Goal: Task Accomplishment & Management: Manage account settings

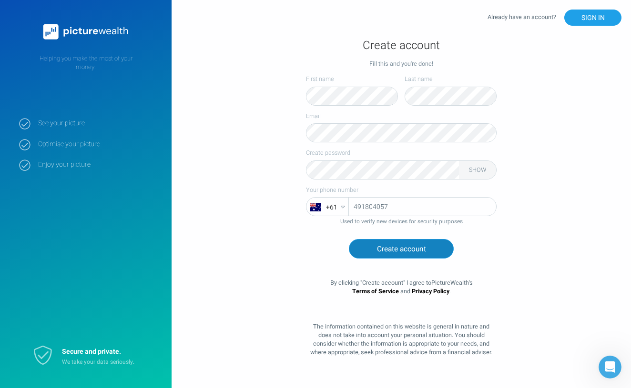
type input "491804057"
click at [395, 252] on button "Create account" at bounding box center [401, 249] width 105 height 20
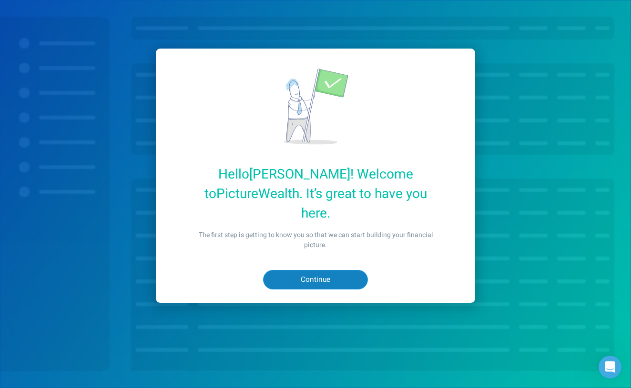
click at [317, 270] on button "Continue" at bounding box center [315, 280] width 105 height 20
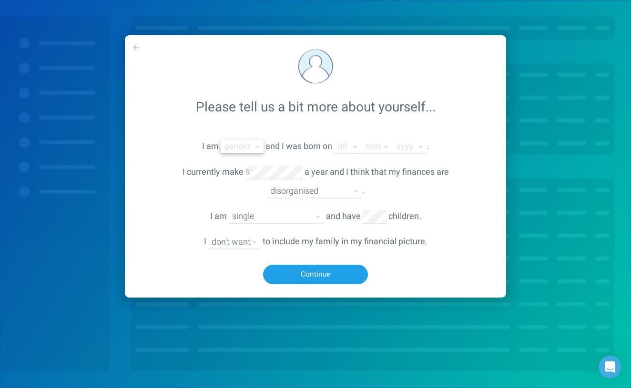
select select "[DEMOGRAPHIC_DATA]"
select select "3"
select select "2"
select select "1998"
select select "organised"
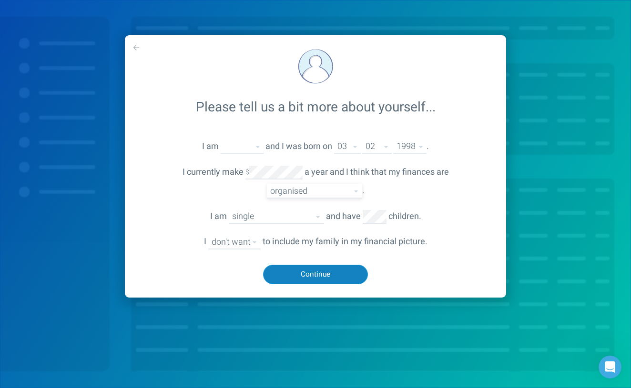
click at [321, 269] on button "Continue" at bounding box center [315, 275] width 105 height 20
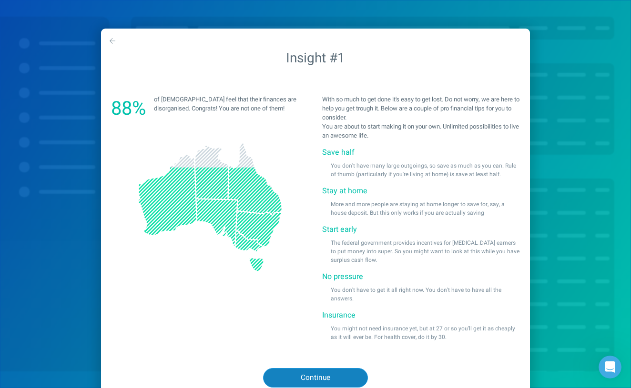
click at [302, 378] on button "Continue" at bounding box center [315, 378] width 105 height 20
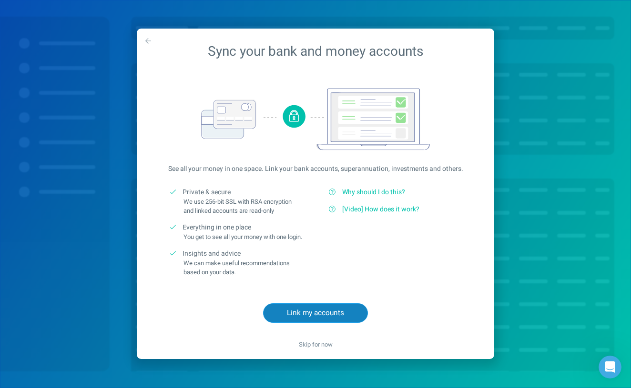
click at [301, 322] on button "Link my accounts" at bounding box center [315, 313] width 105 height 20
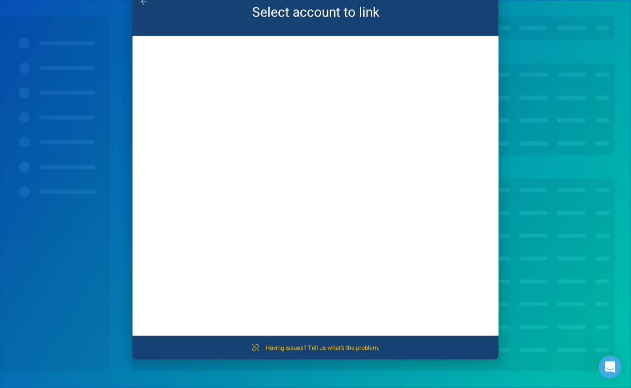
scroll to position [39, 0]
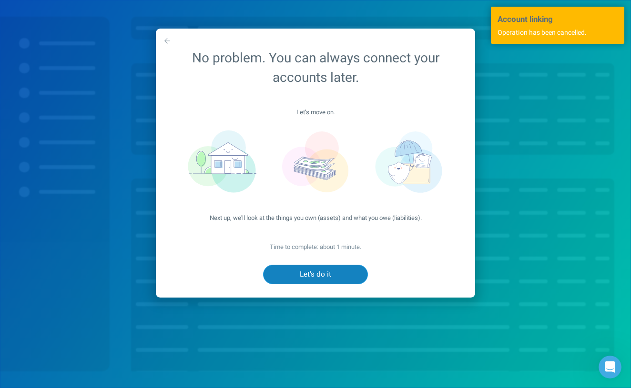
click at [322, 272] on button "Let's do it" at bounding box center [315, 275] width 105 height 20
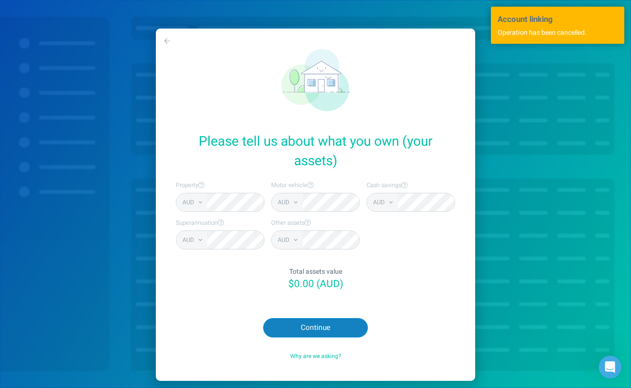
click at [313, 322] on button "Continue" at bounding box center [315, 328] width 105 height 20
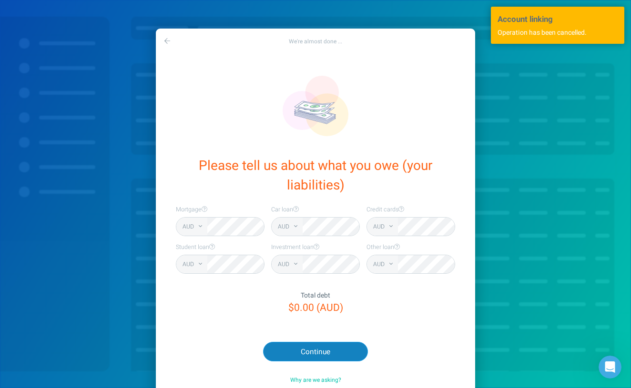
click at [302, 349] on button "Continue" at bounding box center [315, 352] width 105 height 20
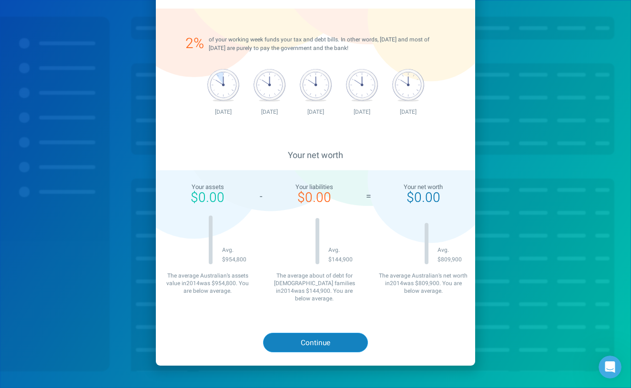
scroll to position [219, 0]
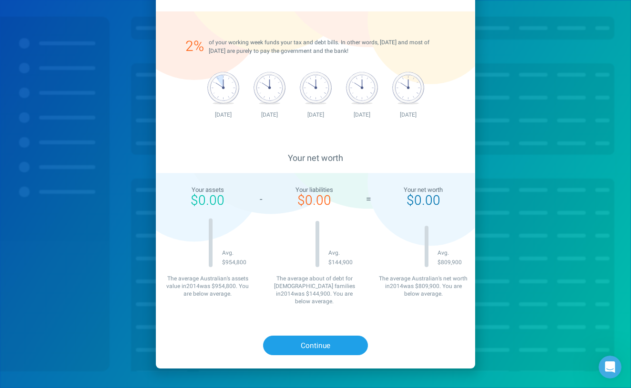
click at [303, 324] on div "Continue" at bounding box center [315, 345] width 319 height 46
click at [297, 336] on button "Continue" at bounding box center [315, 346] width 105 height 20
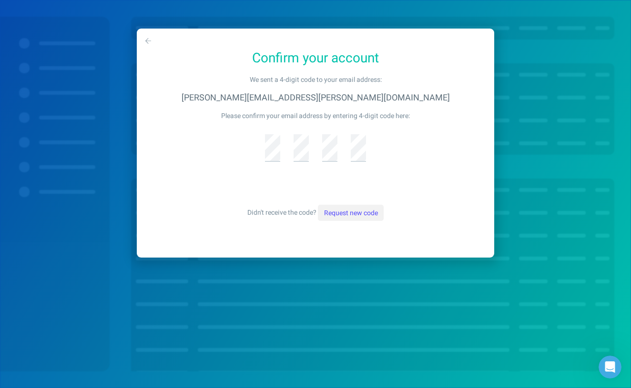
click at [328, 211] on button "Request new code" at bounding box center [350, 213] width 65 height 16
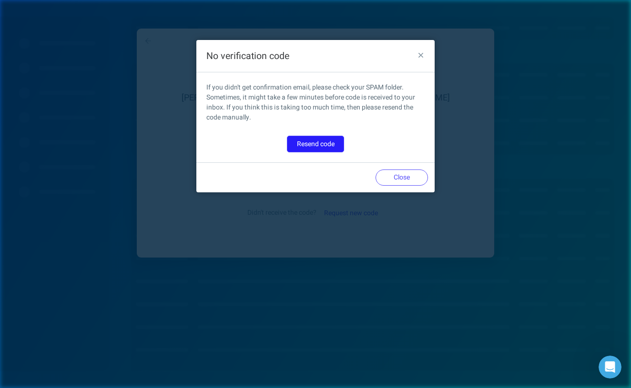
click at [309, 146] on button "Resend code" at bounding box center [315, 144] width 57 height 16
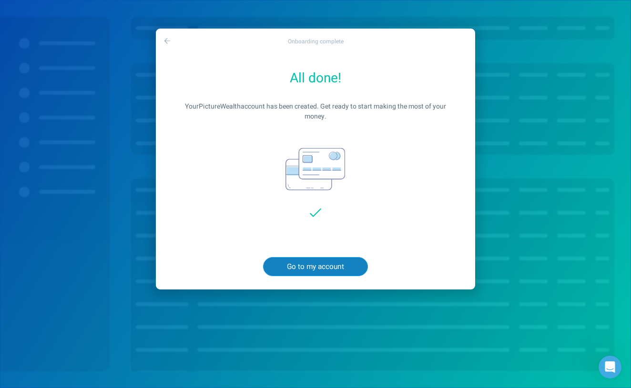
click at [320, 264] on button "Go to my account" at bounding box center [315, 267] width 105 height 20
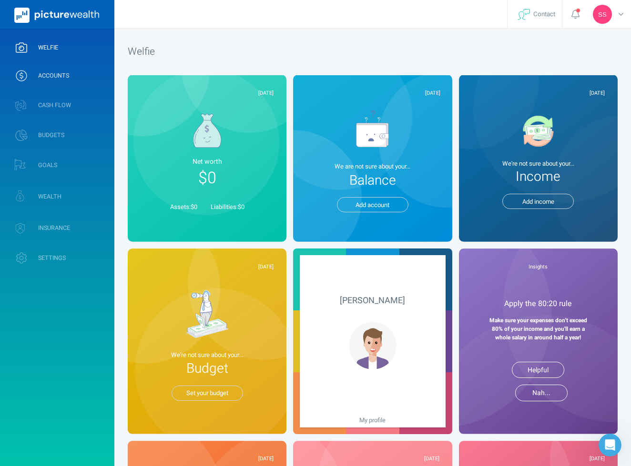
click at [62, 77] on span "ACCOUNTS" at bounding box center [53, 76] width 31 height 8
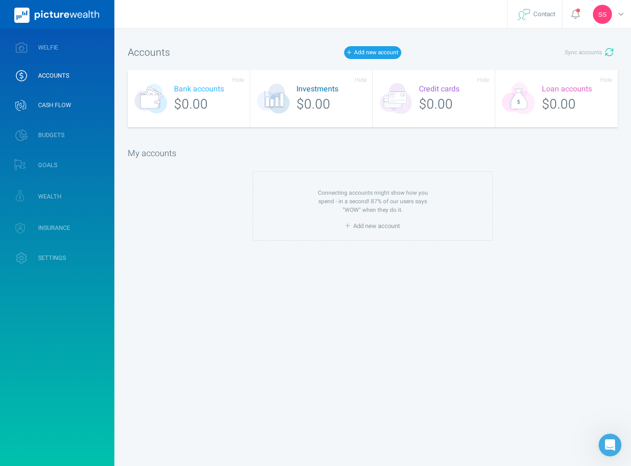
click at [54, 104] on span "CASH FLOW" at bounding box center [54, 105] width 33 height 8
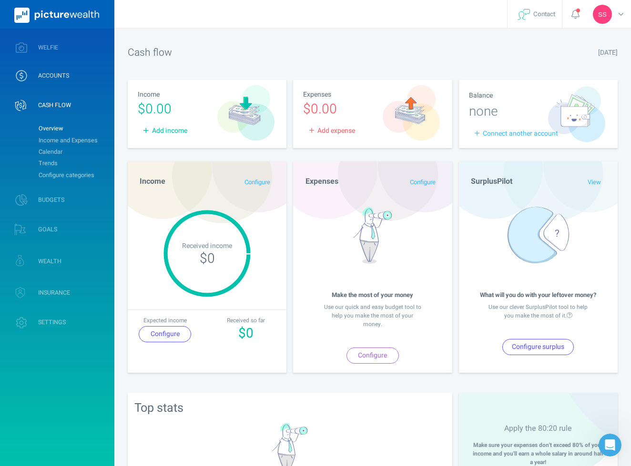
click at [55, 83] on link "ACCOUNTS" at bounding box center [57, 75] width 114 height 25
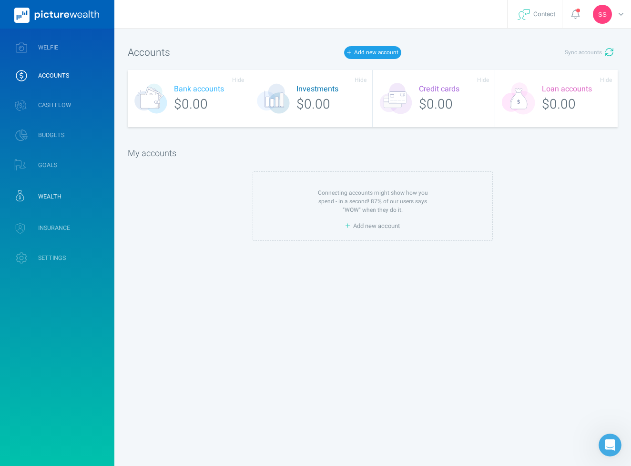
click at [49, 201] on span "WEALTH" at bounding box center [49, 197] width 23 height 8
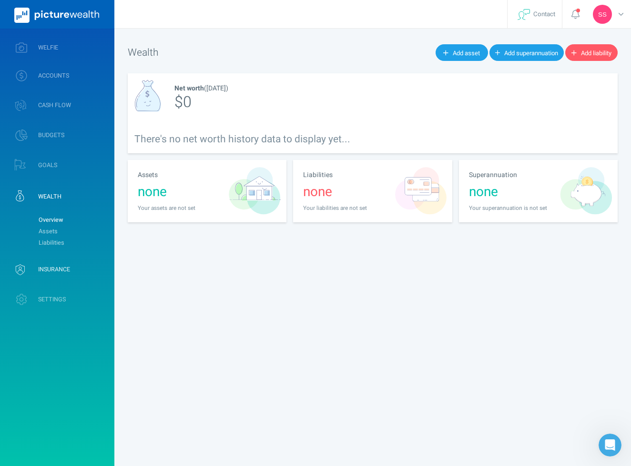
click at [52, 272] on span "INSURANCE" at bounding box center [54, 270] width 32 height 8
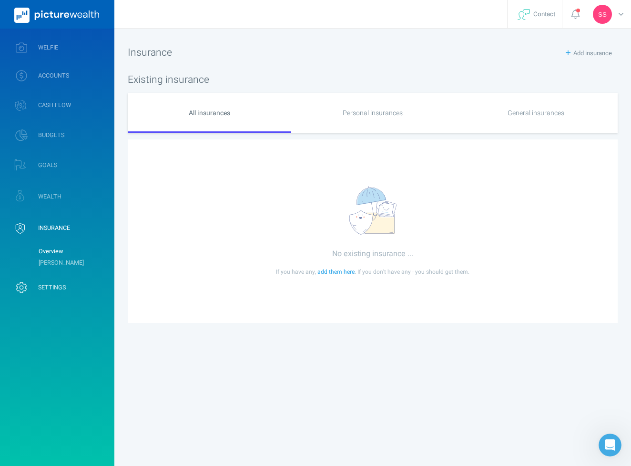
click at [51, 290] on span "SETTINGS" at bounding box center [52, 288] width 28 height 8
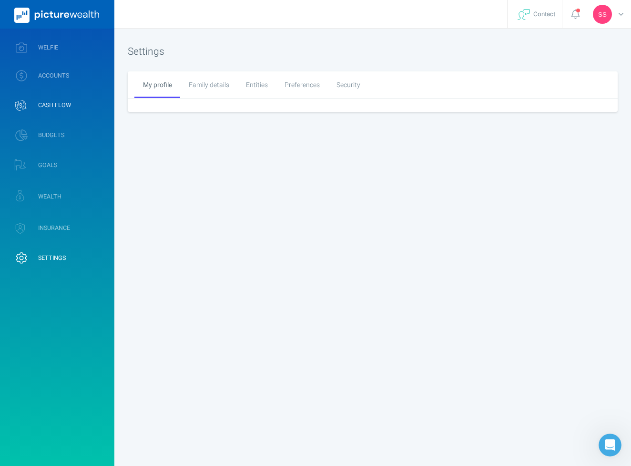
select select "2"
select select "3"
select select "1998"
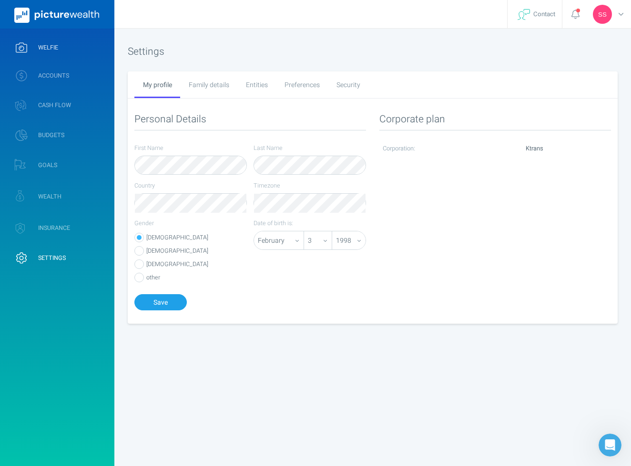
click at [53, 59] on link "WELFIE" at bounding box center [57, 47] width 114 height 25
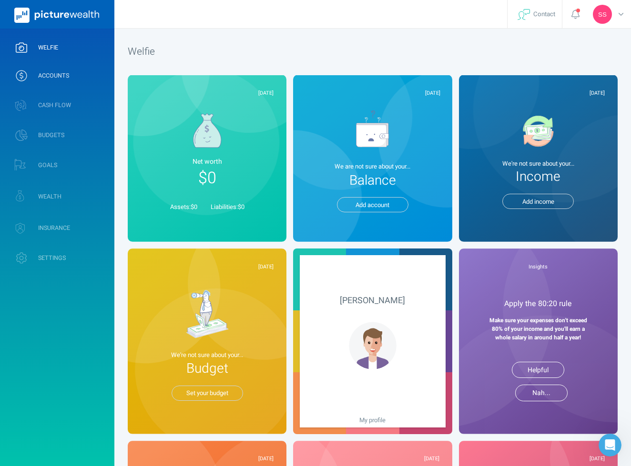
click at [55, 73] on span "ACCOUNTS" at bounding box center [53, 76] width 31 height 8
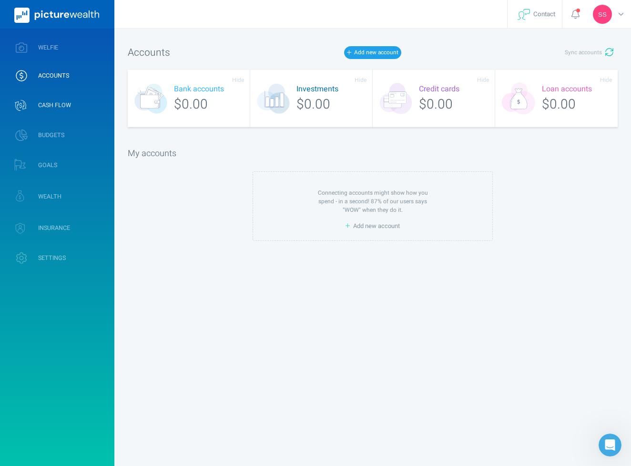
click at [54, 104] on span "CASH FLOW" at bounding box center [54, 105] width 33 height 8
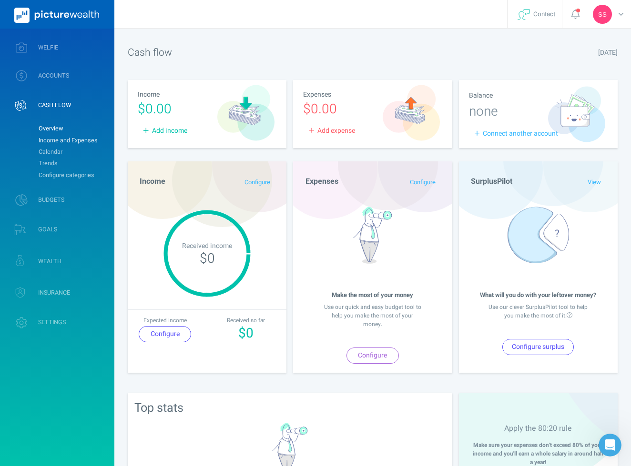
click at [66, 143] on link "Income and Expenses" at bounding box center [72, 140] width 77 height 11
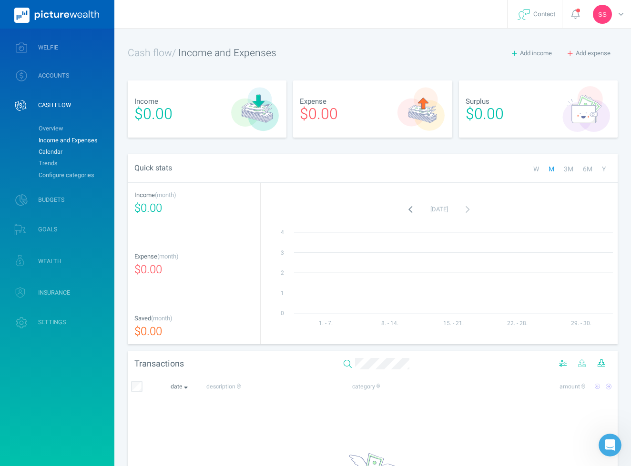
click at [59, 154] on link "Calendar" at bounding box center [72, 151] width 77 height 11
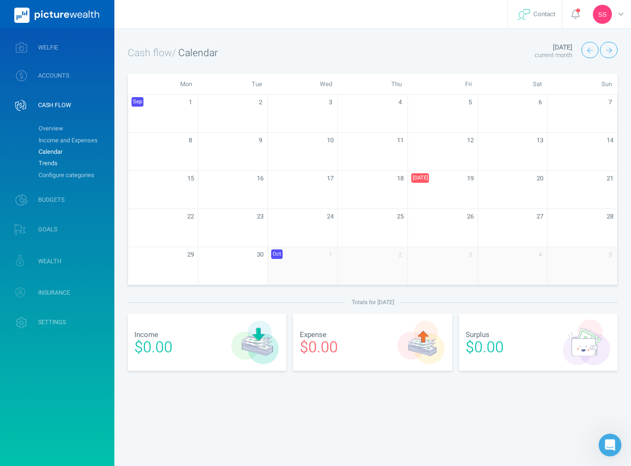
click at [54, 165] on link "Trends" at bounding box center [72, 163] width 77 height 11
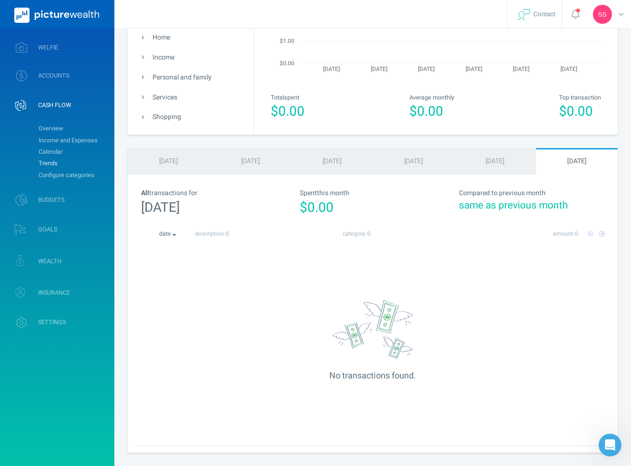
scroll to position [210, 0]
click at [606, 23] on span "SS" at bounding box center [602, 14] width 19 height 19
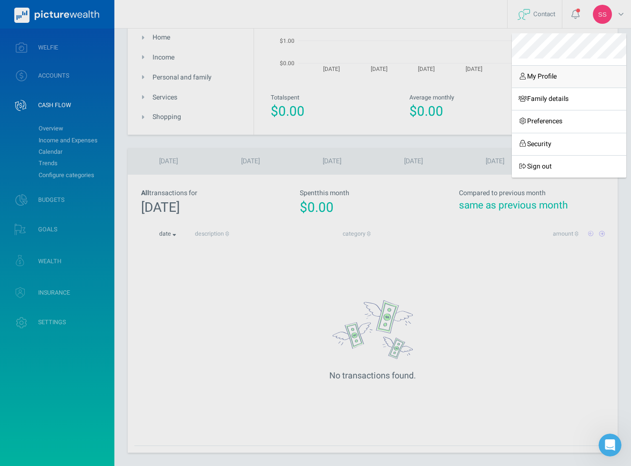
click at [544, 76] on link "My Profile" at bounding box center [569, 76] width 114 height 22
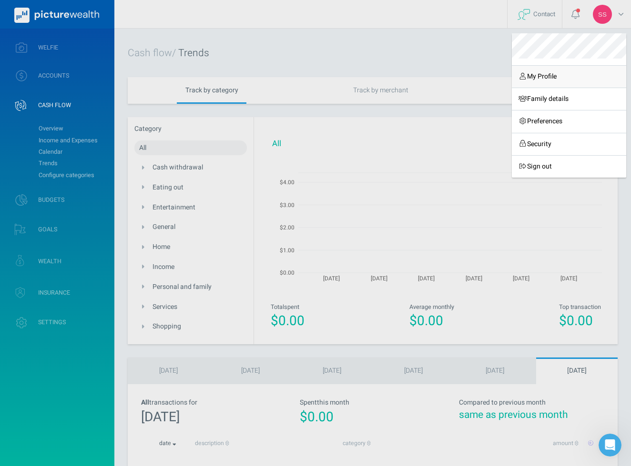
select select "2"
select select "3"
select select "1998"
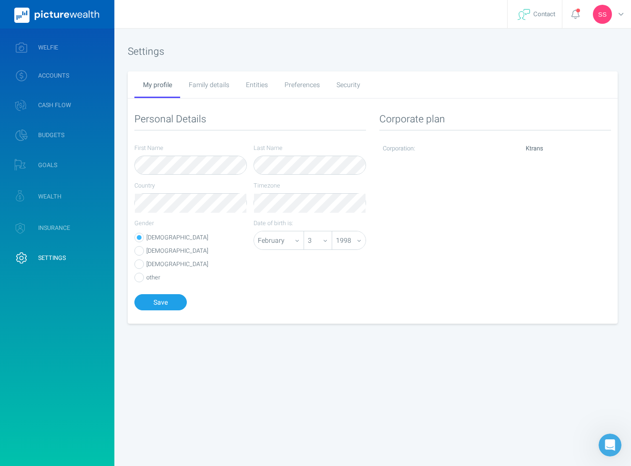
click at [210, 87] on div "Family details" at bounding box center [208, 84] width 57 height 27
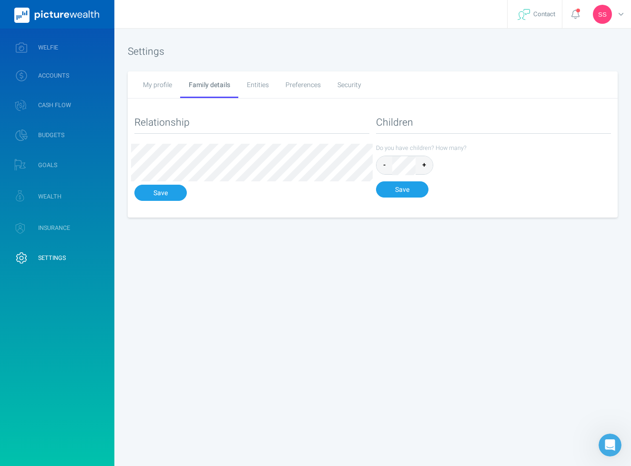
click at [263, 84] on div "Entities" at bounding box center [257, 84] width 39 height 27
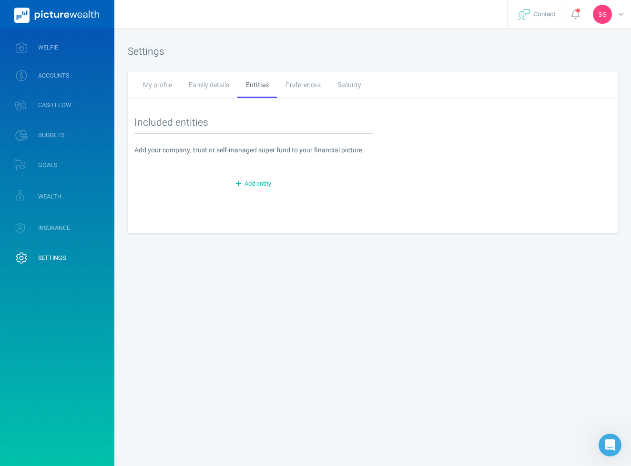
click at [300, 84] on div "Preferences" at bounding box center [303, 84] width 52 height 27
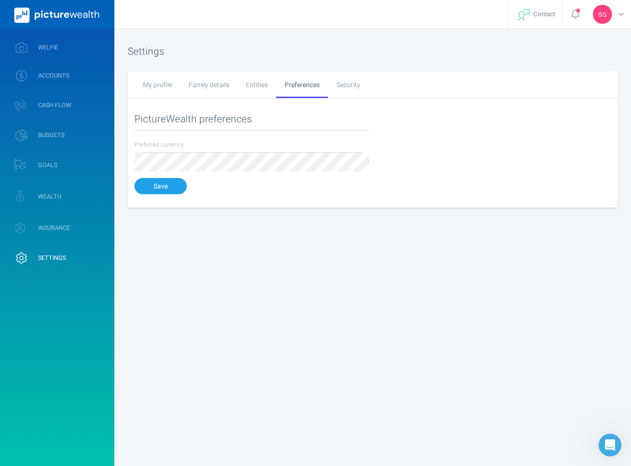
click at [349, 82] on div "Security" at bounding box center [348, 84] width 40 height 27
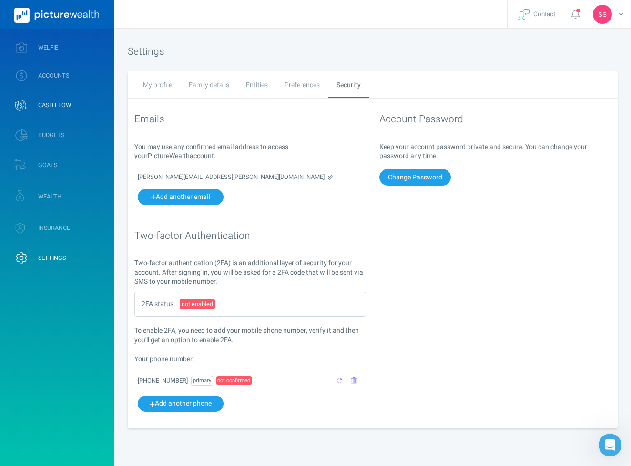
click at [56, 105] on span "CASH FLOW" at bounding box center [54, 105] width 33 height 8
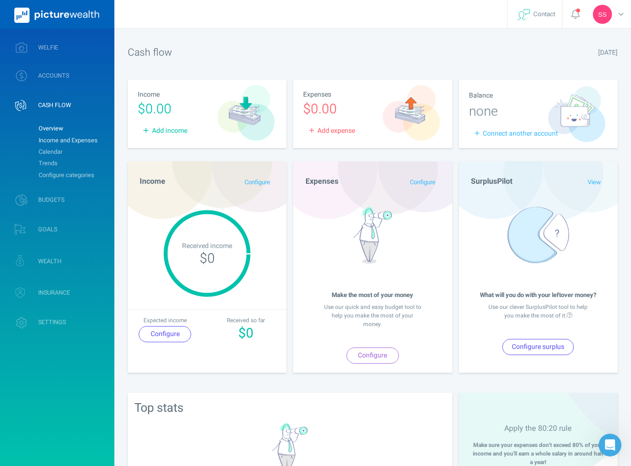
click at [62, 139] on link "Income and Expenses" at bounding box center [72, 140] width 77 height 11
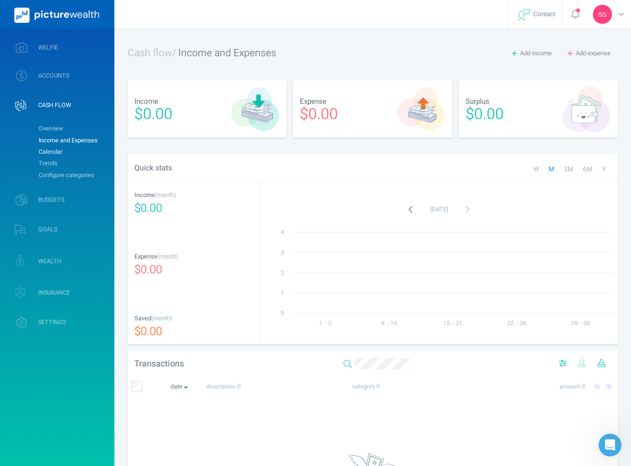
click at [60, 151] on link "Calendar" at bounding box center [72, 151] width 77 height 11
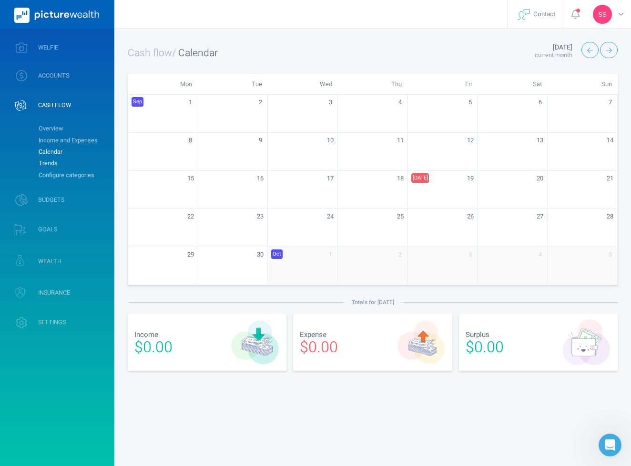
click at [57, 168] on link "Trends" at bounding box center [72, 163] width 77 height 11
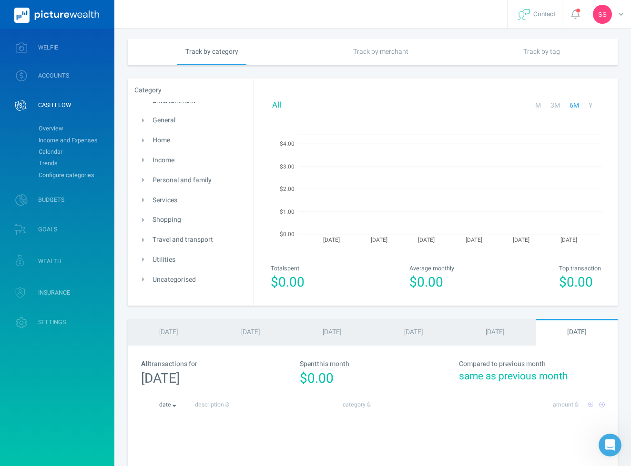
scroll to position [68, 0]
click at [80, 174] on link "Configure categories" at bounding box center [72, 175] width 77 height 11
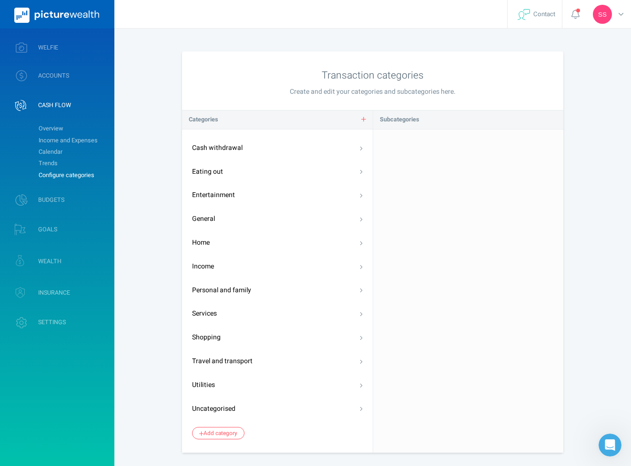
scroll to position [0, 0]
click at [58, 202] on span "BUDGETS" at bounding box center [51, 200] width 26 height 8
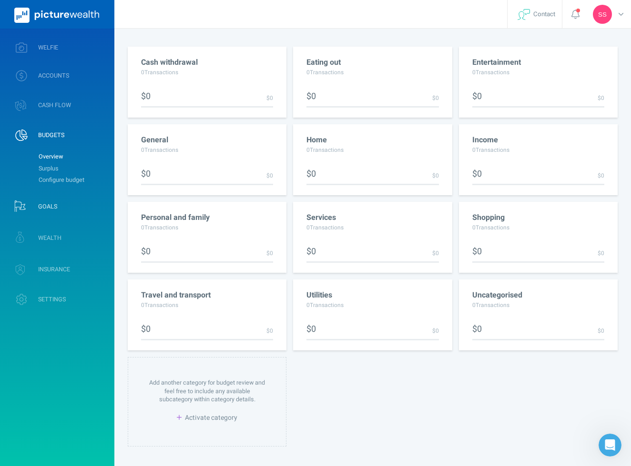
scroll to position [312, 0]
click at [71, 206] on link "GOALS" at bounding box center [57, 206] width 114 height 28
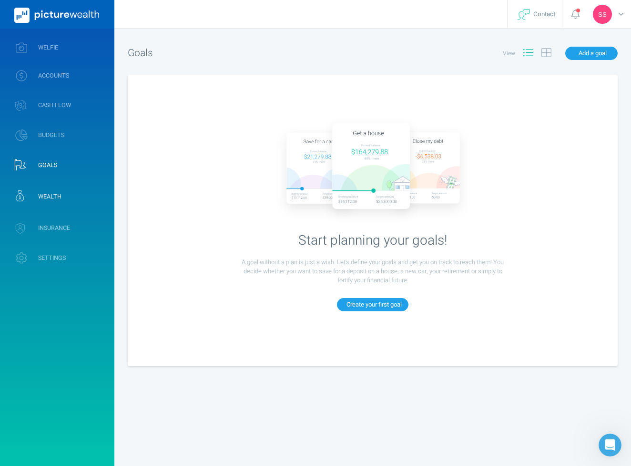
click at [63, 208] on link "WEALTH" at bounding box center [57, 196] width 114 height 28
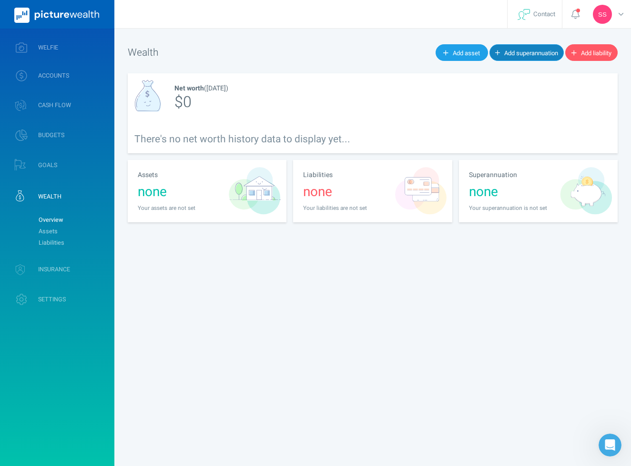
click at [507, 53] on span "Add superannuation" at bounding box center [531, 53] width 54 height 9
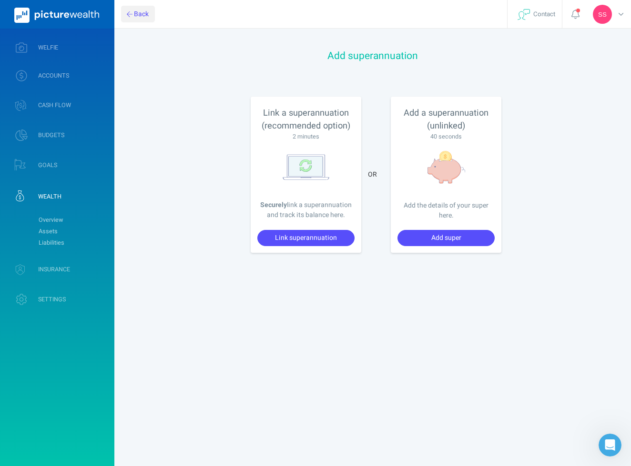
click at [137, 17] on button "Back" at bounding box center [138, 14] width 34 height 16
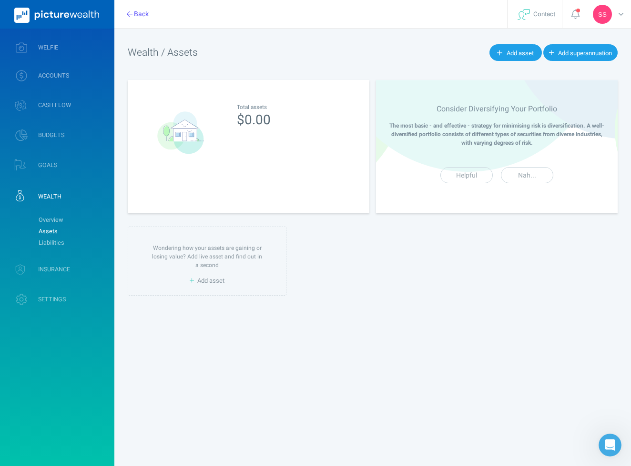
click at [510, 63] on div "Wealth / Assets Add asset Add superannuation" at bounding box center [373, 52] width 490 height 21
click at [510, 52] on span "Add asset" at bounding box center [519, 53] width 27 height 9
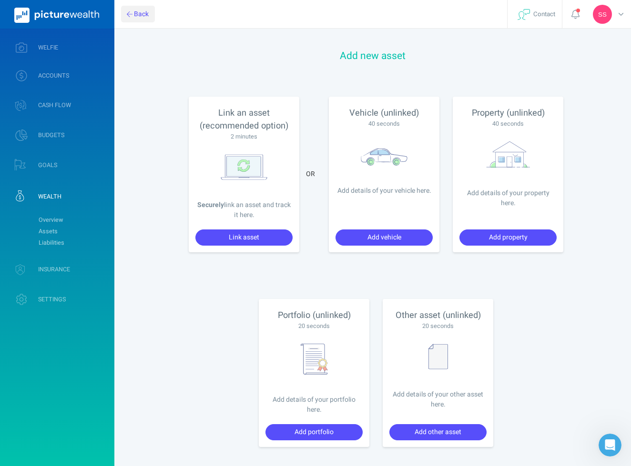
click at [139, 10] on button "Back" at bounding box center [138, 14] width 34 height 16
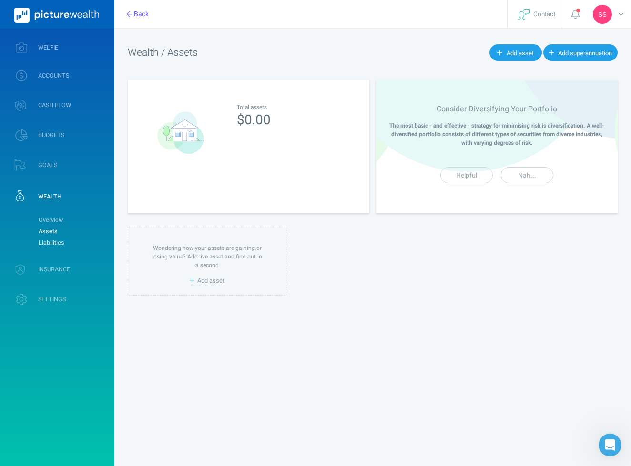
click at [50, 241] on link "Liabilities" at bounding box center [72, 242] width 77 height 11
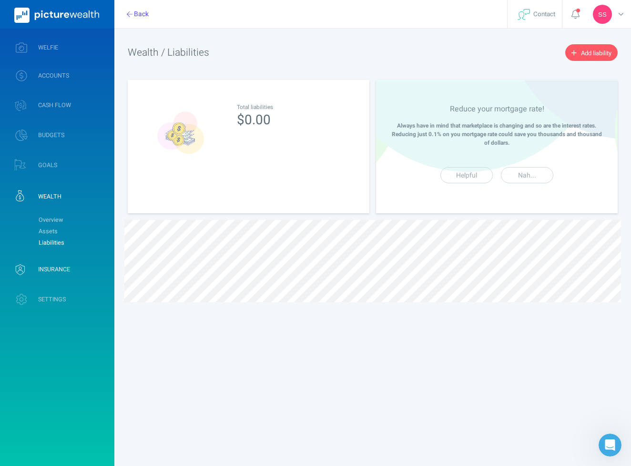
click at [49, 267] on span "INSURANCE" at bounding box center [54, 270] width 32 height 8
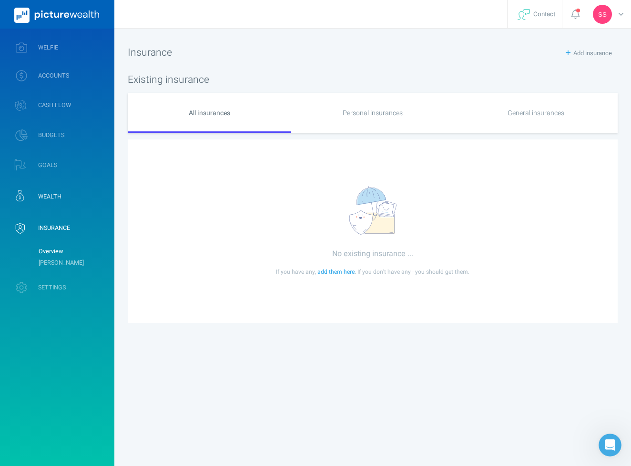
click at [67, 199] on link "WEALTH" at bounding box center [57, 196] width 114 height 28
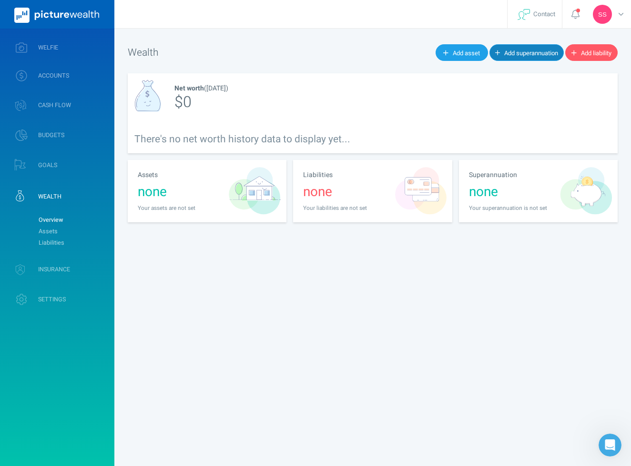
click at [513, 53] on span "Add superannuation" at bounding box center [531, 53] width 54 height 9
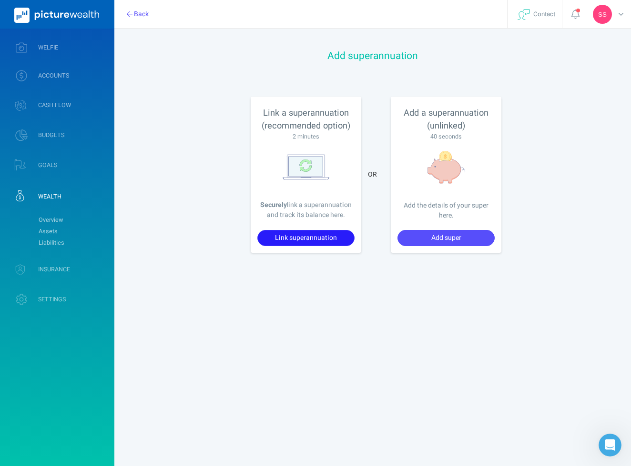
click at [313, 234] on button "Link superannuation" at bounding box center [305, 238] width 97 height 16
click at [429, 233] on button "Add super" at bounding box center [445, 238] width 97 height 16
select select "Investment"
select select "77"
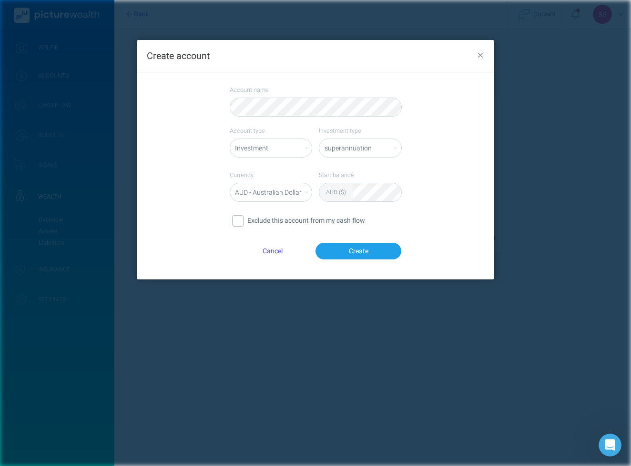
click at [479, 55] on icon "button" at bounding box center [480, 55] width 5 height 9
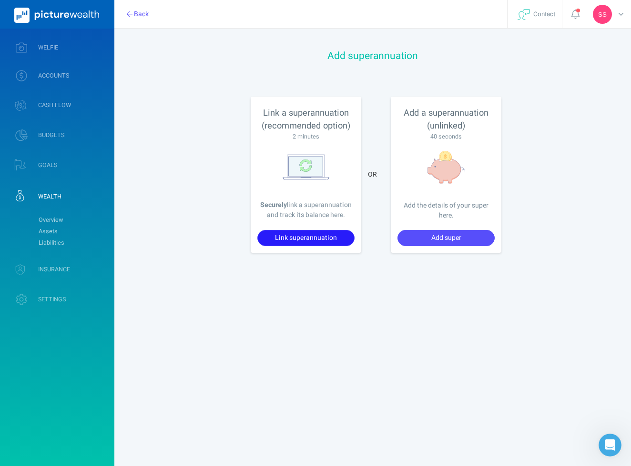
click at [305, 233] on button "Link superannuation" at bounding box center [305, 238] width 97 height 16
select select "Investment"
select select "77"
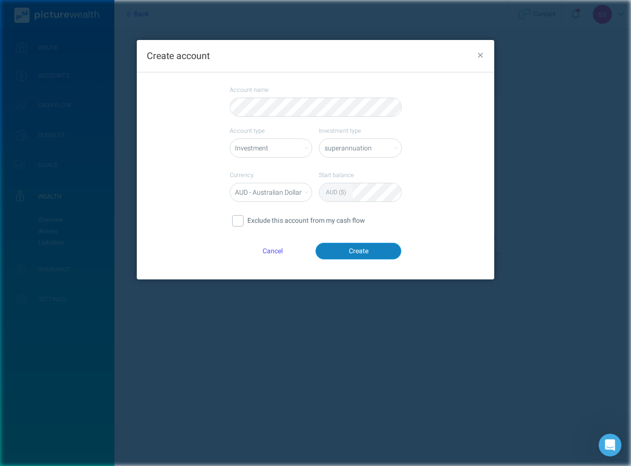
click at [353, 251] on button "Create" at bounding box center [358, 251] width 86 height 16
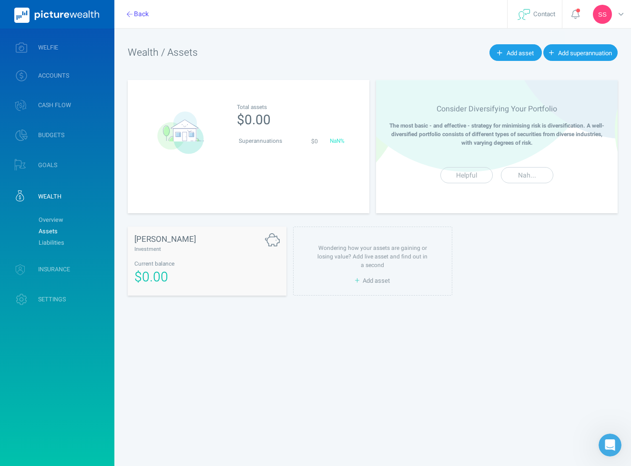
click at [235, 253] on div "[PERSON_NAME] Investment" at bounding box center [206, 243] width 145 height 20
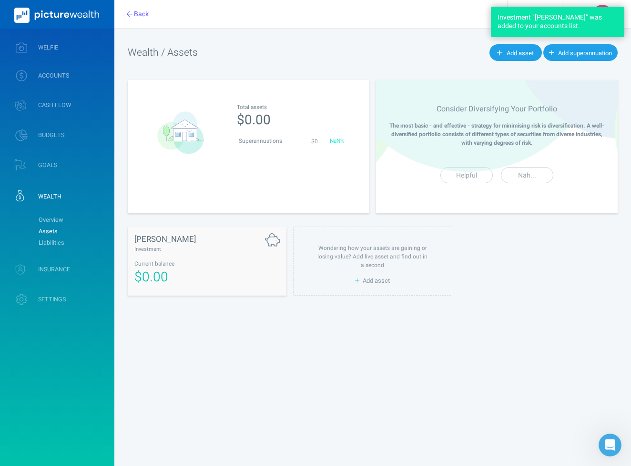
select select "L3M"
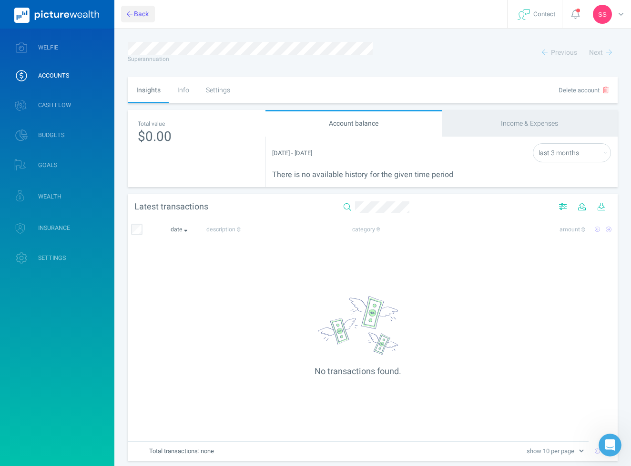
click at [133, 14] on button "Back" at bounding box center [138, 14] width 34 height 16
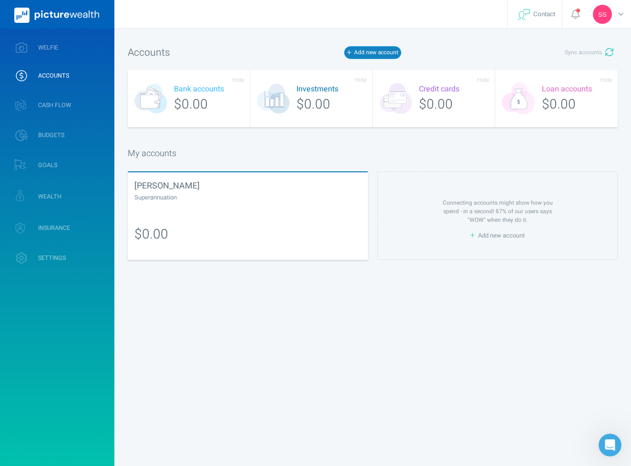
click at [361, 50] on button "Add new account" at bounding box center [372, 52] width 57 height 12
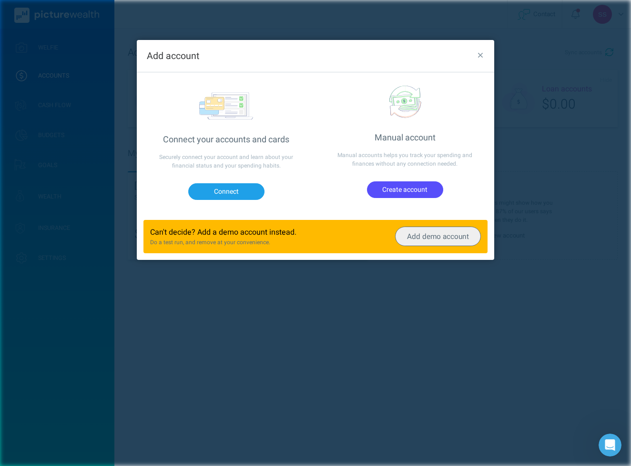
click at [361, 50] on div "Add account" at bounding box center [315, 56] width 357 height 32
click at [479, 55] on icon "button" at bounding box center [480, 55] width 5 height 9
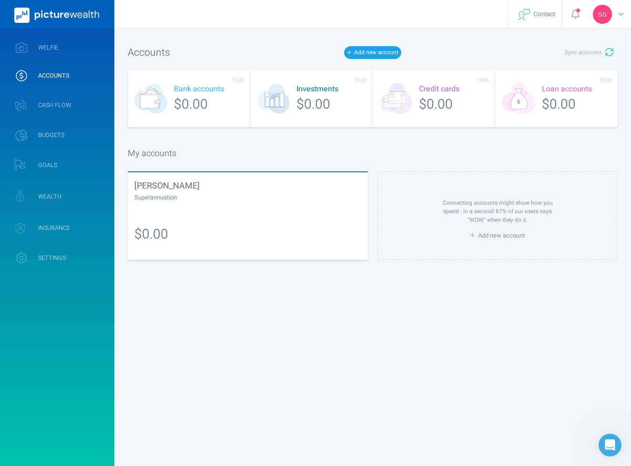
click at [81, 76] on link "ACCOUNTS" at bounding box center [57, 75] width 114 height 25
click at [61, 194] on link "WEALTH" at bounding box center [57, 196] width 114 height 28
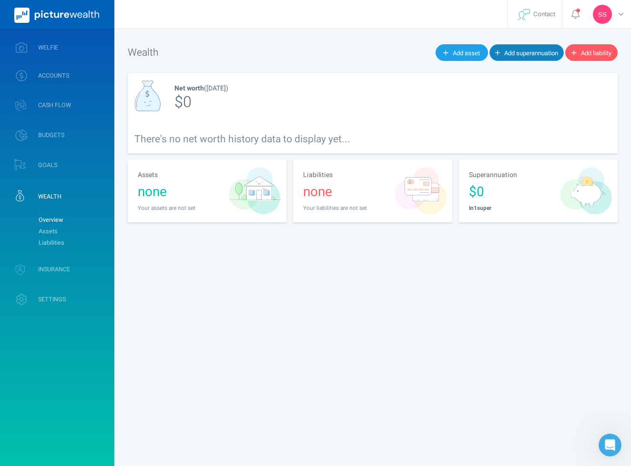
click at [518, 54] on span "Add superannuation" at bounding box center [531, 53] width 54 height 9
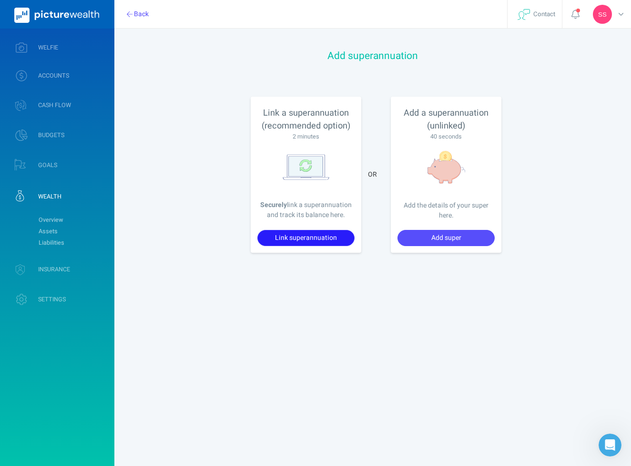
click at [283, 241] on button "Link superannuation" at bounding box center [305, 238] width 97 height 16
click at [421, 237] on button "Add super" at bounding box center [445, 238] width 97 height 16
select select "Investment"
select select "77"
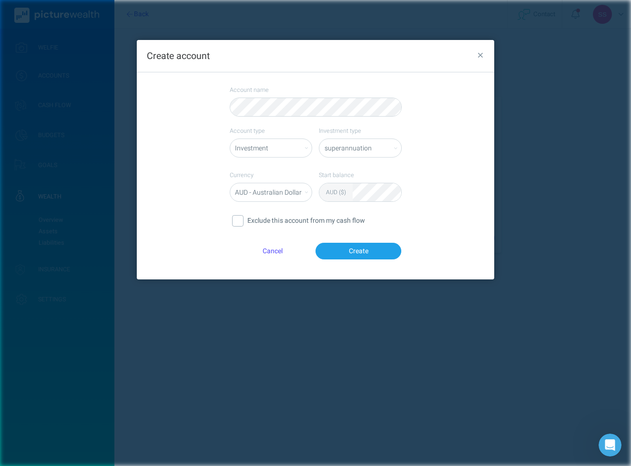
click at [478, 55] on icon "button" at bounding box center [480, 55] width 5 height 9
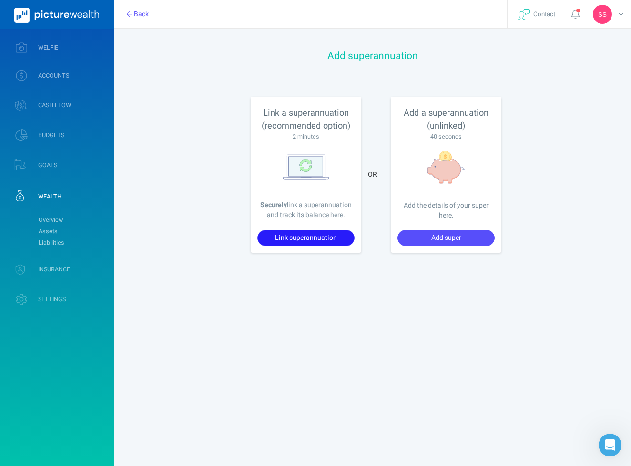
click at [323, 239] on button "Link superannuation" at bounding box center [305, 238] width 97 height 16
select select "Investment"
select select "77"
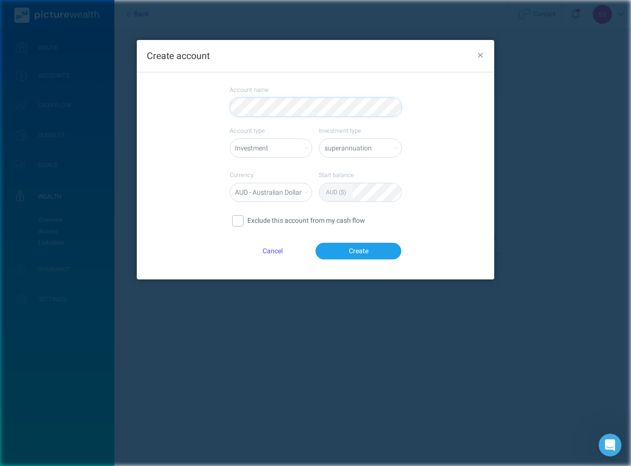
click at [482, 52] on icon "button" at bounding box center [480, 55] width 5 height 9
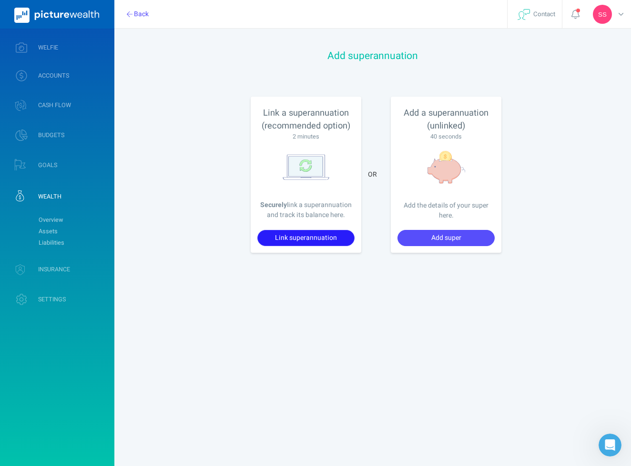
click at [296, 238] on button "Link superannuation" at bounding box center [305, 238] width 97 height 16
select select "Investment"
select select "77"
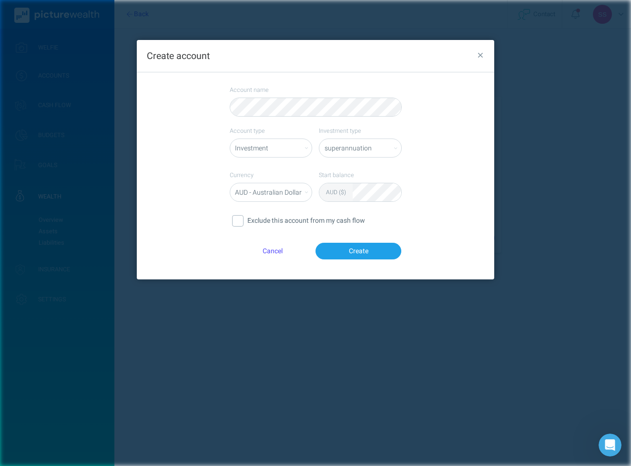
click at [483, 52] on button "button" at bounding box center [480, 57] width 14 height 14
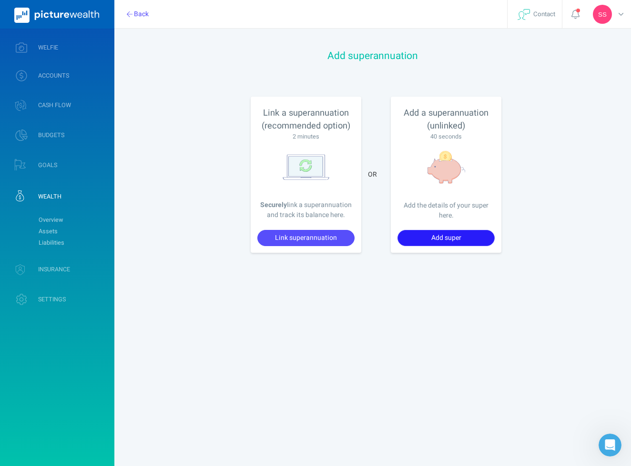
click at [423, 240] on button "Add super" at bounding box center [445, 238] width 97 height 16
select select "Investment"
select select "77"
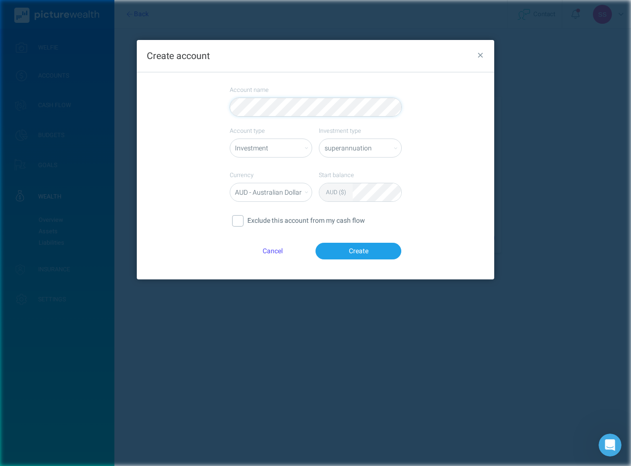
click at [478, 52] on icon "button" at bounding box center [480, 55] width 5 height 9
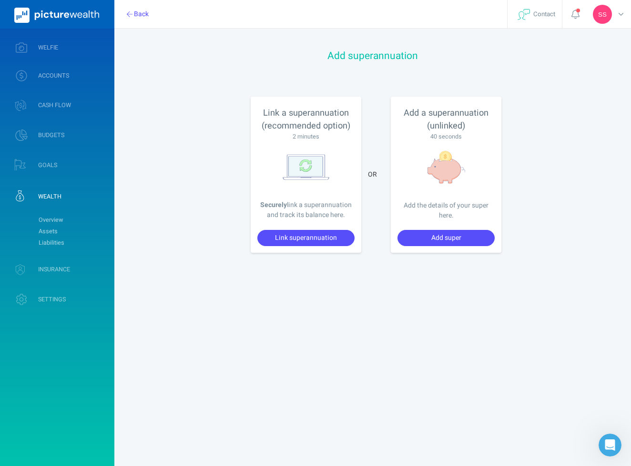
click at [306, 183] on div at bounding box center [305, 167] width 97 height 39
click at [283, 238] on button "Link superannuation" at bounding box center [305, 238] width 97 height 16
select select "Investment"
select select "77"
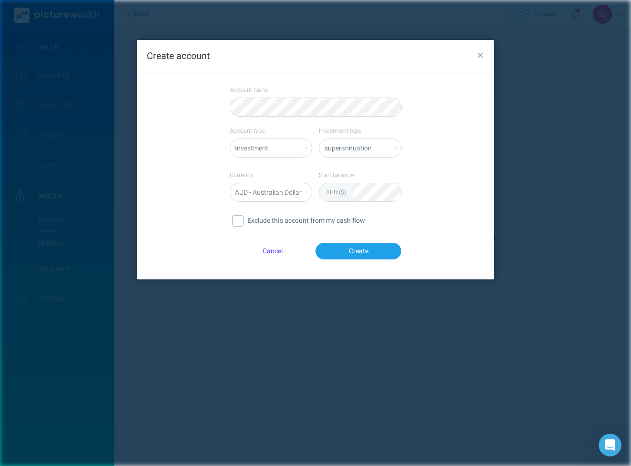
click at [474, 51] on button "button" at bounding box center [480, 57] width 14 height 14
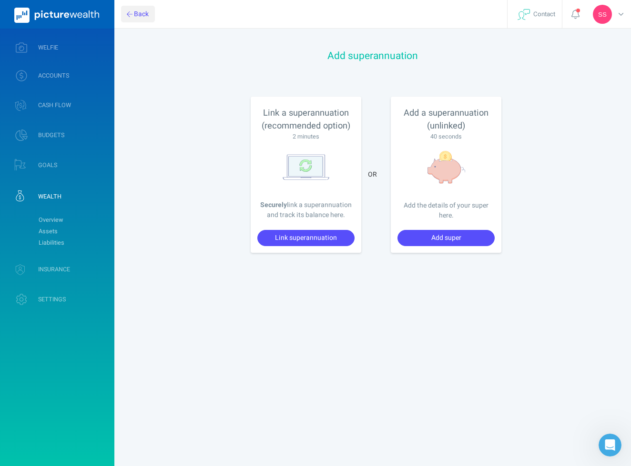
click at [137, 11] on button "Back" at bounding box center [138, 14] width 34 height 16
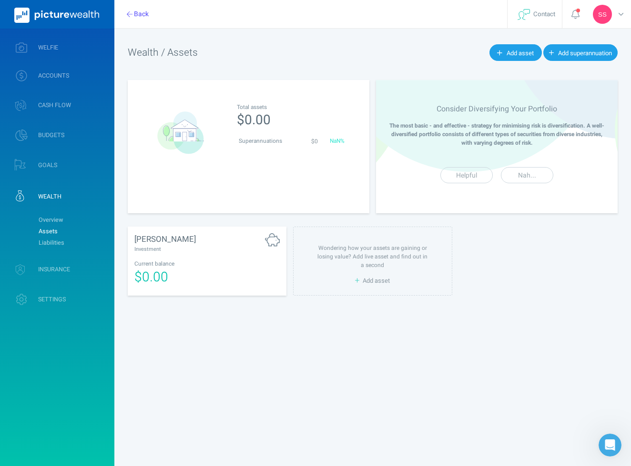
click at [47, 230] on link "Assets" at bounding box center [72, 231] width 77 height 11
click at [48, 245] on link "Liabilities" at bounding box center [72, 242] width 77 height 11
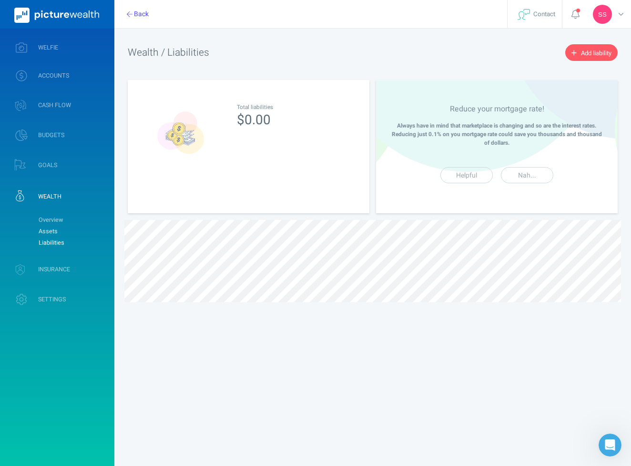
click at [51, 231] on link "Assets" at bounding box center [72, 231] width 77 height 11
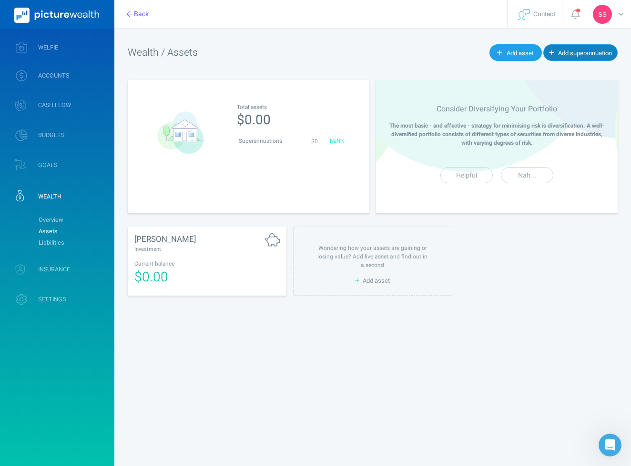
click at [575, 55] on span "Add superannuation" at bounding box center [585, 53] width 54 height 9
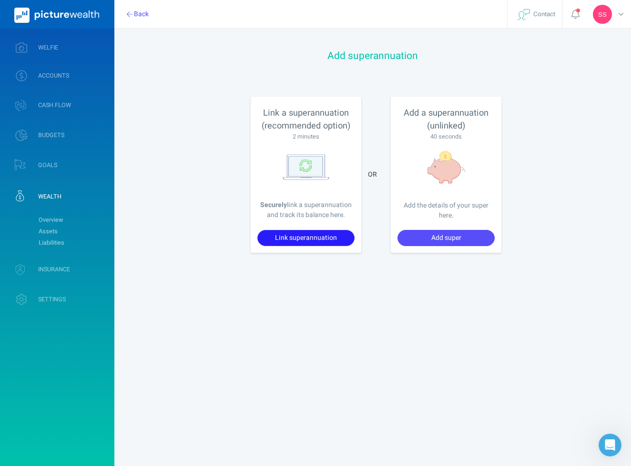
click at [302, 239] on button "Link superannuation" at bounding box center [305, 238] width 97 height 16
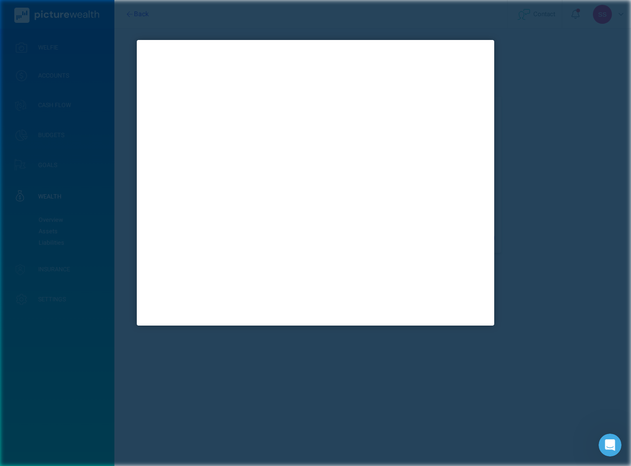
click at [527, 200] on div at bounding box center [315, 233] width 631 height 466
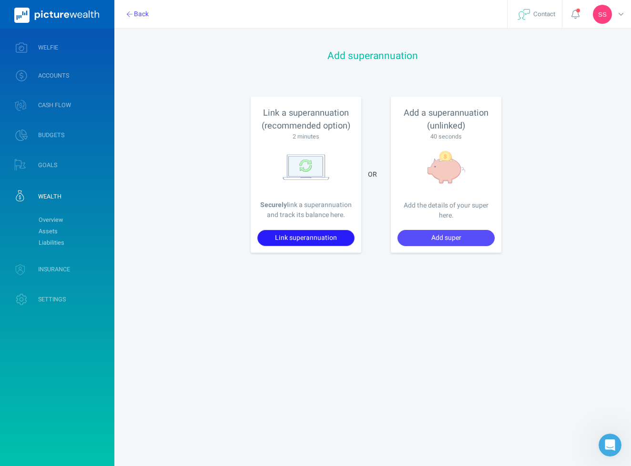
click at [328, 231] on button "Link superannuation" at bounding box center [305, 238] width 97 height 16
click at [455, 241] on button "Add super" at bounding box center [445, 238] width 97 height 16
select select "Investment"
select select "77"
click at [622, 11] on icon at bounding box center [620, 15] width 5 height 10
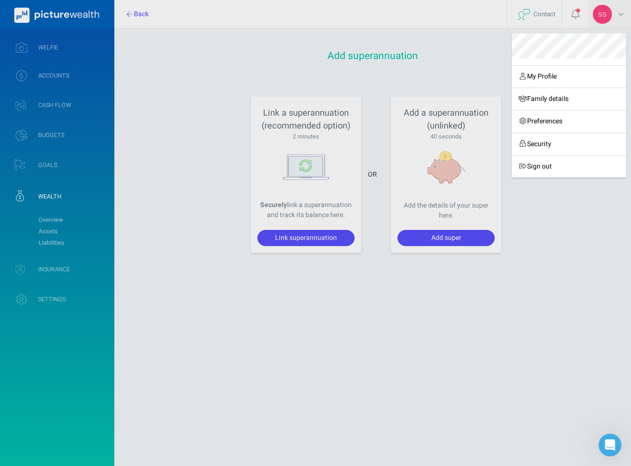
click at [622, 12] on div "My Profile Family details Preferences Security Sign out" at bounding box center [315, 233] width 631 height 466
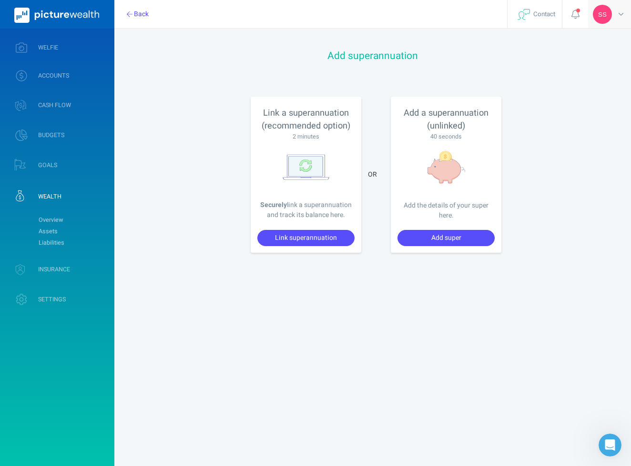
click at [622, 12] on icon at bounding box center [620, 15] width 5 height 10
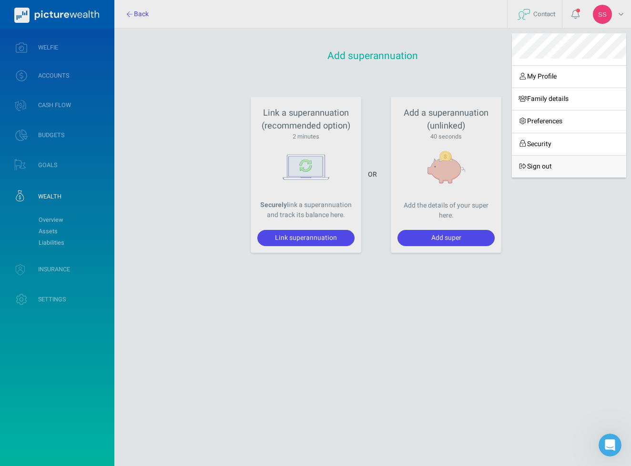
click at [538, 169] on link "Sign out" at bounding box center [569, 166] width 114 height 22
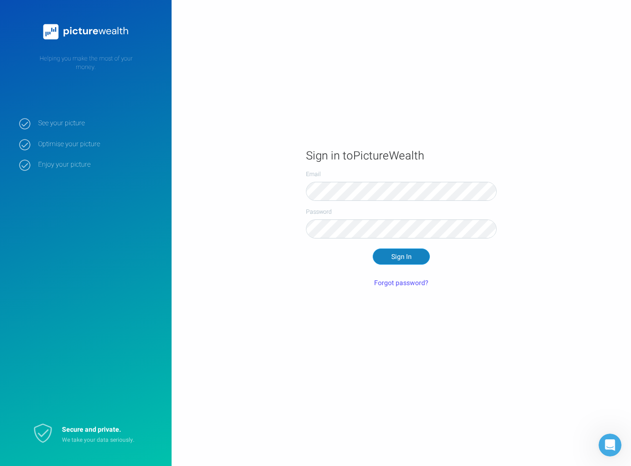
click at [387, 257] on button "Sign In" at bounding box center [400, 257] width 57 height 16
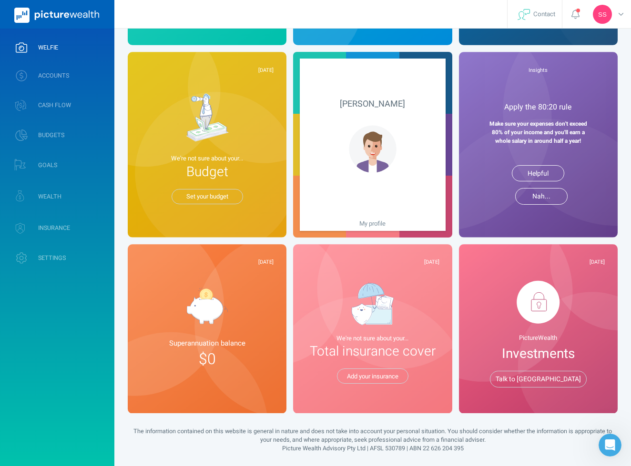
scroll to position [185, 0]
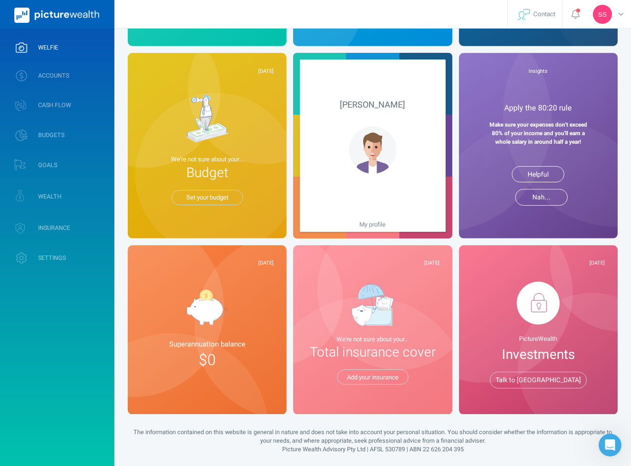
click at [215, 302] on img at bounding box center [206, 306] width 41 height 37
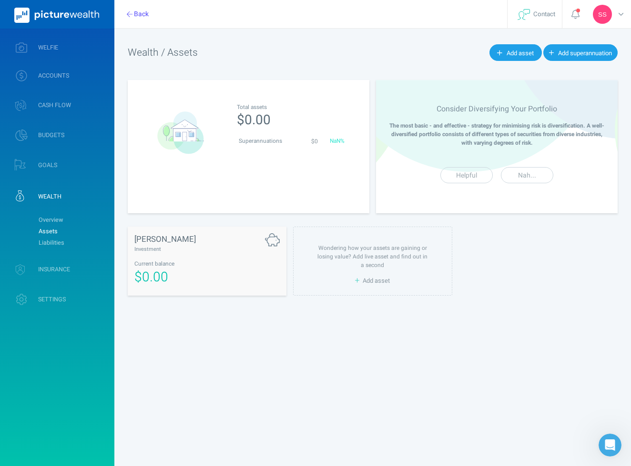
click at [191, 261] on div "Current balance" at bounding box center [206, 264] width 145 height 8
select select "L3M"
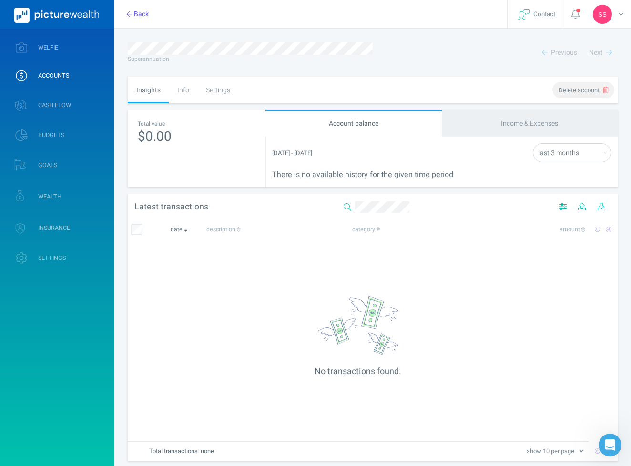
click at [601, 92] on button "Delete account" at bounding box center [583, 90] width 62 height 17
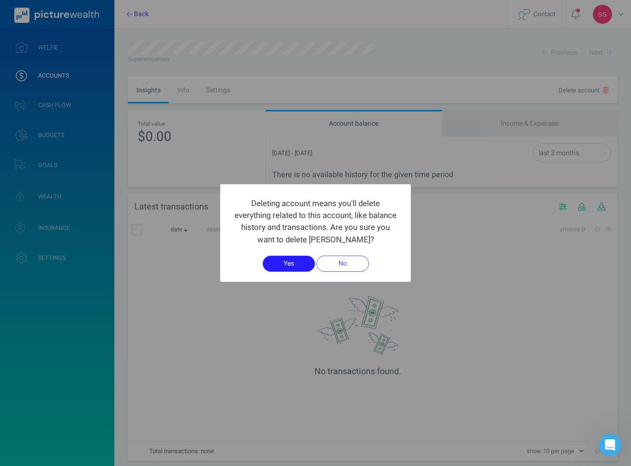
click at [285, 264] on button "Yes" at bounding box center [288, 264] width 52 height 16
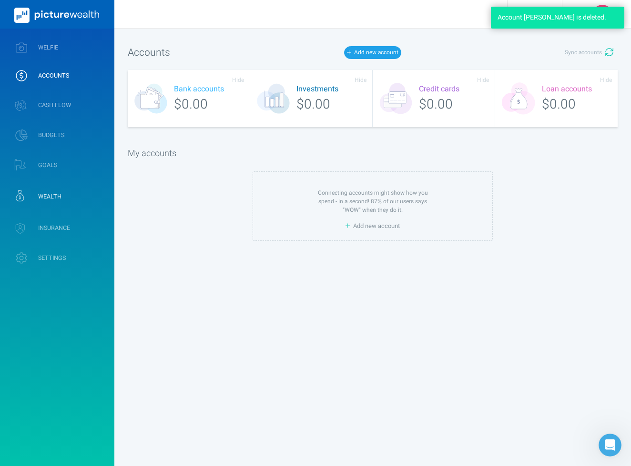
click at [61, 195] on span "WEALTH" at bounding box center [49, 197] width 23 height 8
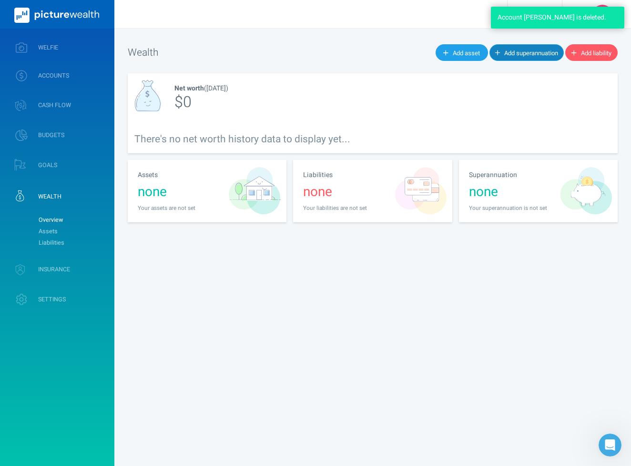
click at [528, 49] on span "Add superannuation" at bounding box center [531, 53] width 54 height 9
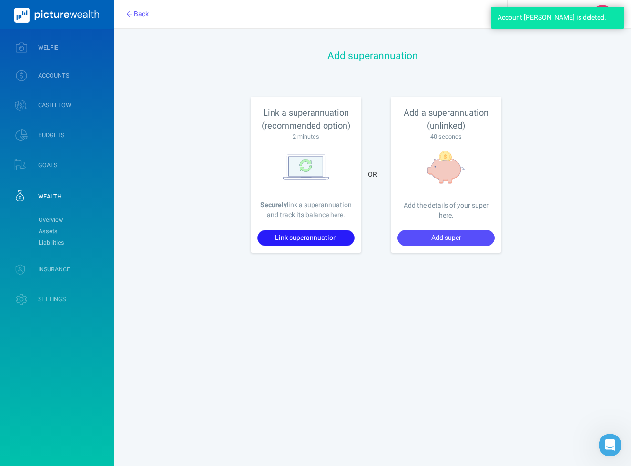
click at [302, 240] on button "Link superannuation" at bounding box center [305, 238] width 97 height 16
click at [426, 232] on button "Add super" at bounding box center [445, 238] width 97 height 16
select select "Investment"
select select "77"
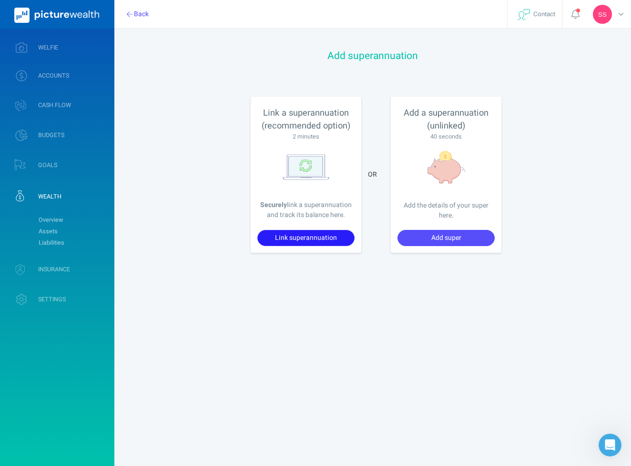
click at [316, 238] on button "Link superannuation" at bounding box center [305, 238] width 97 height 16
select select "Investment"
select select "77"
click at [315, 239] on button "Link superannuation" at bounding box center [305, 238] width 97 height 16
select select "Investment"
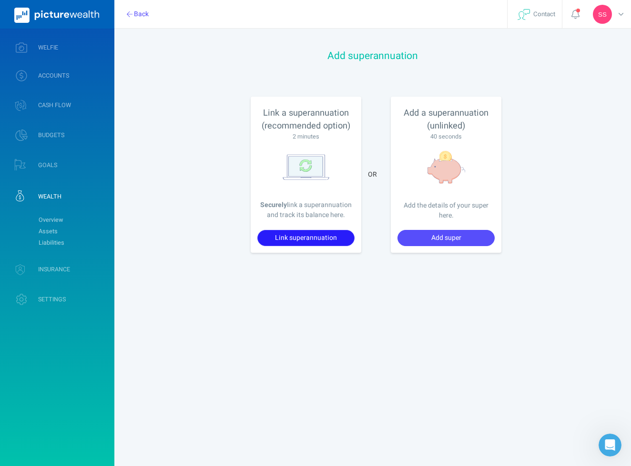
select select "77"
click at [304, 198] on div "Securely link a superannuation and track its balance here." at bounding box center [305, 184] width 97 height 86
click at [293, 233] on button "Link superannuation" at bounding box center [305, 238] width 97 height 16
select select "Investment"
select select "77"
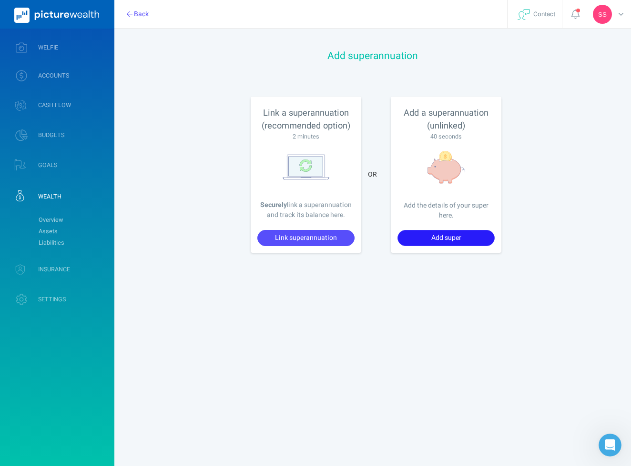
click at [427, 238] on button "Add super" at bounding box center [445, 238] width 97 height 16
select select "Investment"
select select "77"
click at [282, 232] on button "Link superannuation" at bounding box center [305, 238] width 97 height 16
select select "Investment"
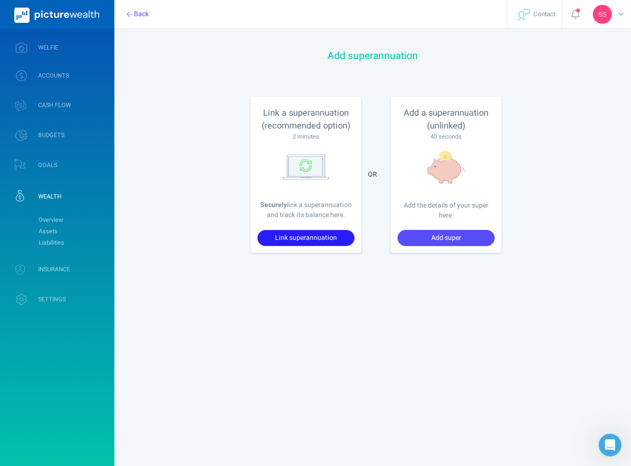
select select "77"
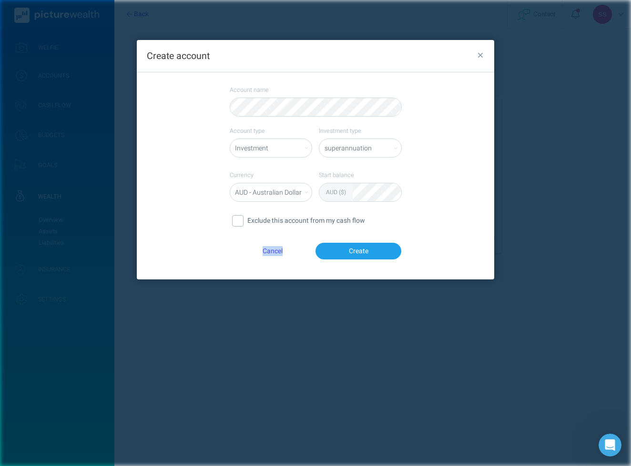
click at [282, 232] on form "Account name Account type Bank account Credit card Investment Loan Investment t…" at bounding box center [316, 172] width 172 height 173
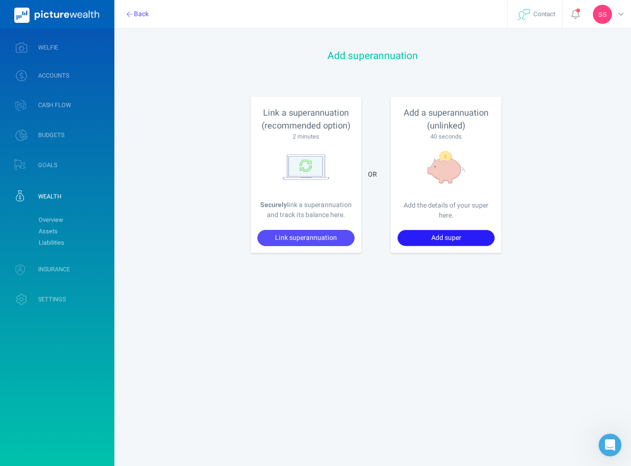
click at [412, 234] on button "Add super" at bounding box center [445, 238] width 97 height 16
select select "Investment"
select select "77"
click at [302, 235] on button "Link superannuation" at bounding box center [305, 238] width 97 height 16
select select "Investment"
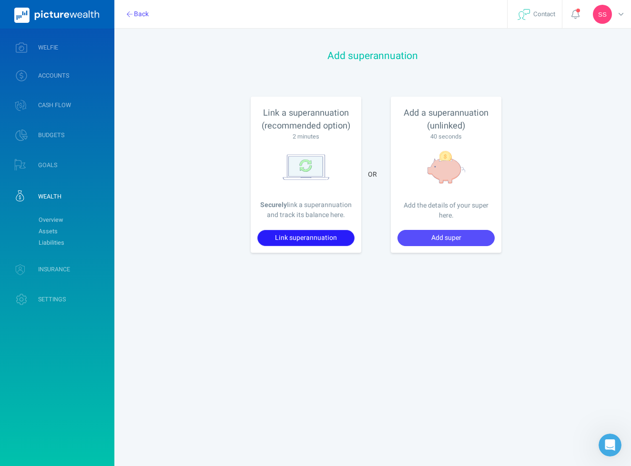
select select "77"
click at [137, 11] on button "Back" at bounding box center [138, 14] width 34 height 16
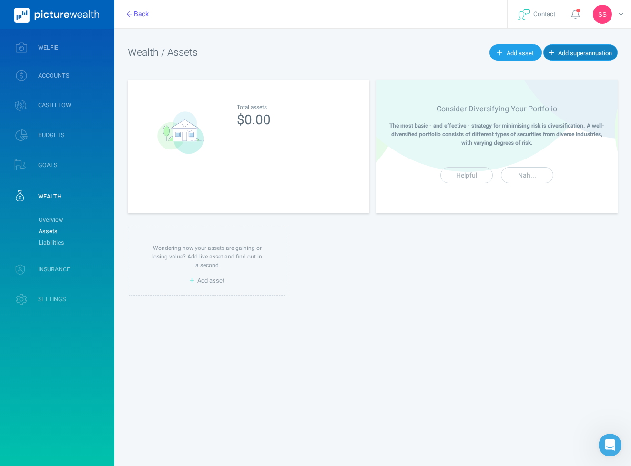
click at [578, 53] on span "Add superannuation" at bounding box center [585, 53] width 54 height 9
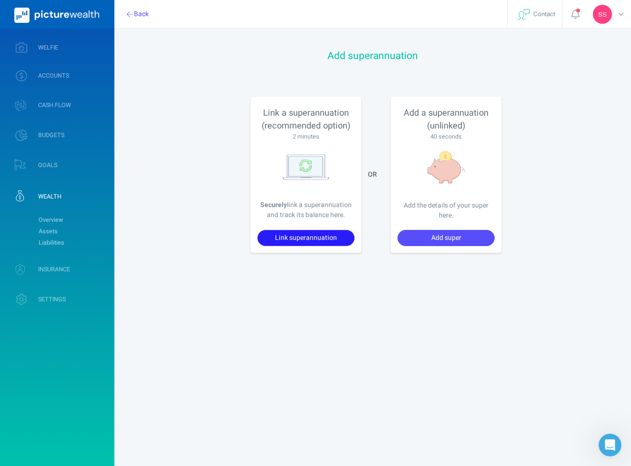
click at [325, 236] on button "Link superannuation" at bounding box center [305, 238] width 97 height 16
click at [422, 241] on button "Add super" at bounding box center [445, 238] width 97 height 16
select select "Investment"
select select "77"
click at [328, 235] on button "Link superannuation" at bounding box center [305, 238] width 97 height 16
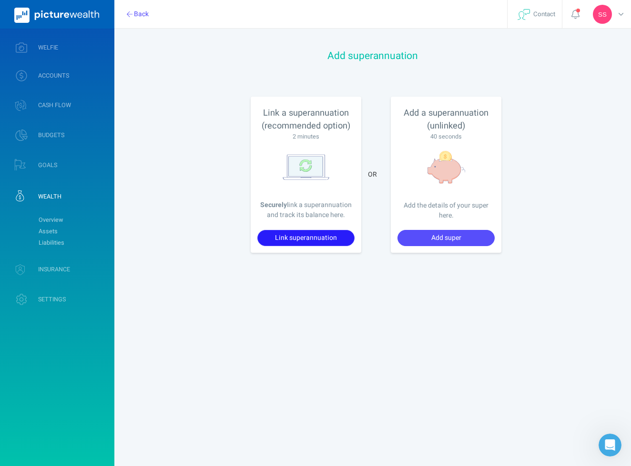
select select "Investment"
select select "77"
click at [141, 13] on button "Back" at bounding box center [138, 14] width 34 height 16
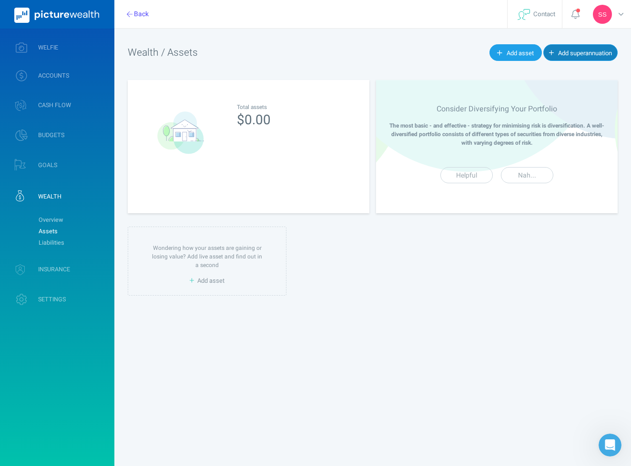
click at [556, 59] on button "Add superannuation" at bounding box center [580, 52] width 74 height 16
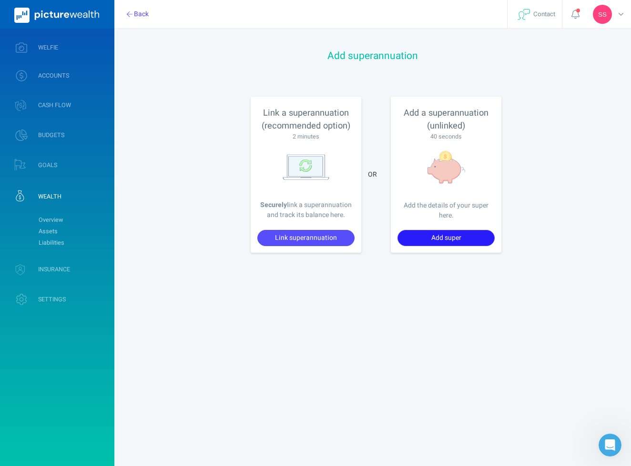
click at [418, 237] on button "Add super" at bounding box center [445, 238] width 97 height 16
select select "Investment"
select select "77"
click at [322, 240] on button "Link superannuation" at bounding box center [305, 238] width 97 height 16
select select "Investment"
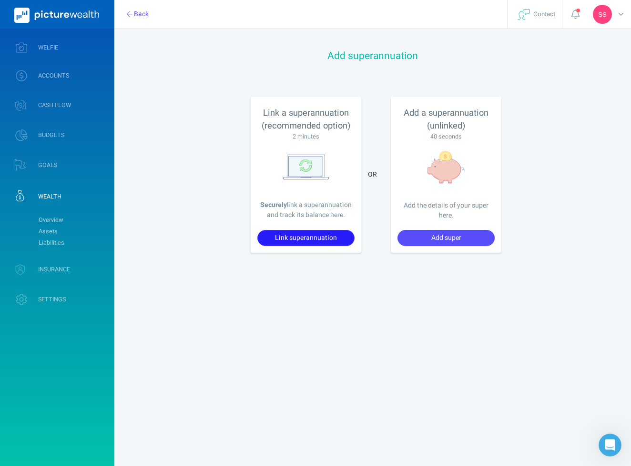
select select "77"
click at [143, 13] on button "Back" at bounding box center [138, 14] width 34 height 16
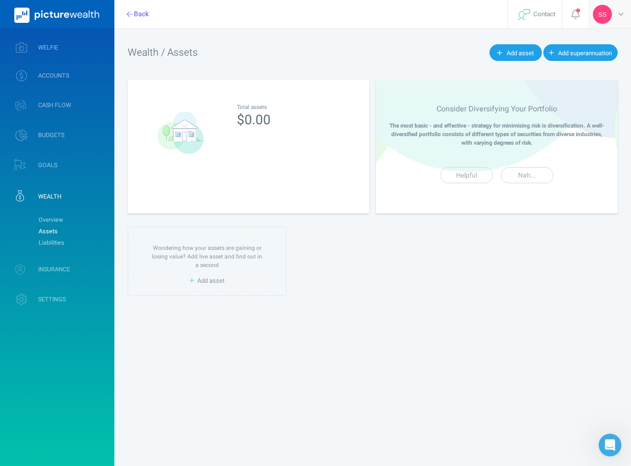
click at [614, 15] on div "SS" at bounding box center [609, 14] width 43 height 28
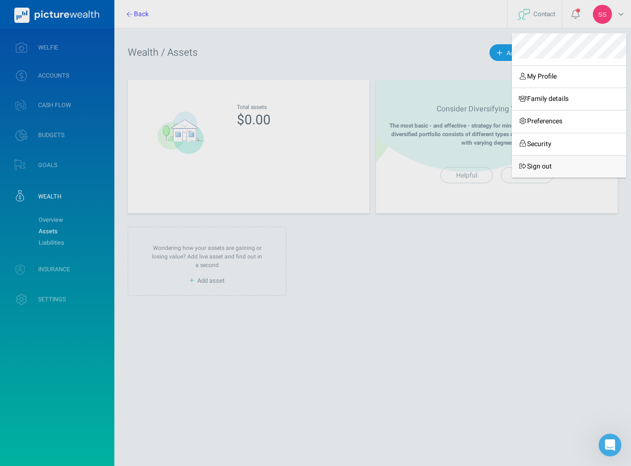
click at [558, 158] on link "Sign out" at bounding box center [569, 166] width 114 height 22
